Goal: Information Seeking & Learning: Learn about a topic

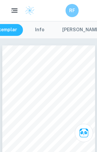
click at [12, 12] on rect "button" at bounding box center [15, 12] width 6 height 1
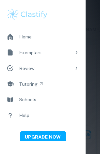
click at [60, 52] on div "Exemplars" at bounding box center [45, 52] width 52 height 7
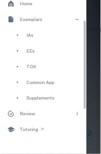
scroll to position [32, 0]
